Goal: Transaction & Acquisition: Purchase product/service

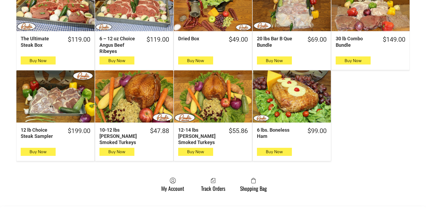
scroll to position [269, 0]
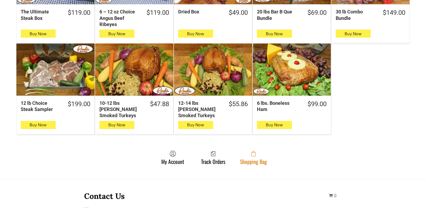
click at [239, 151] on link "Shopping Bag" at bounding box center [253, 158] width 32 height 14
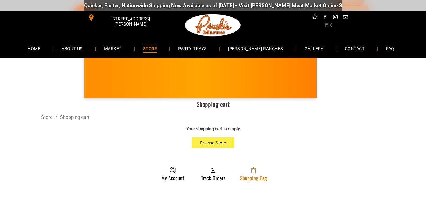
click at [264, 174] on link "Shopping Bag" at bounding box center [253, 174] width 32 height 14
click at [268, 174] on link "Shopping Bag" at bounding box center [253, 174] width 32 height 14
click at [250, 170] on span at bounding box center [253, 170] width 27 height 6
